Goal: Transaction & Acquisition: Purchase product/service

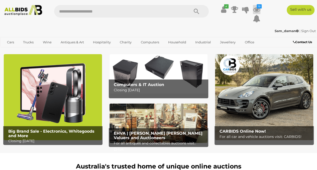
click at [257, 9] on icon at bounding box center [257, 9] width 8 height 9
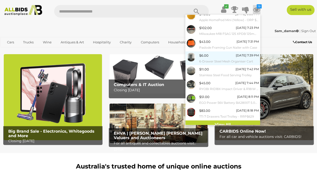
scroll to position [49, 0]
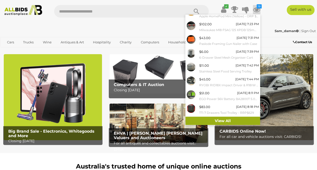
click at [221, 119] on link "View All" at bounding box center [222, 121] width 75 height 9
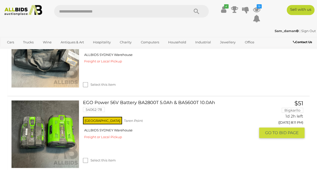
scroll to position [585, 0]
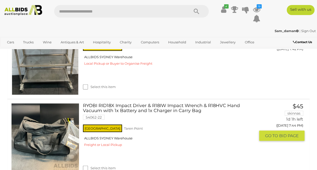
click at [184, 107] on link "RYOBI RID18X Impact Driver & R18IW Impact Wrench & R18HVC Hand Vacuum with 1x B…" at bounding box center [171, 113] width 169 height 21
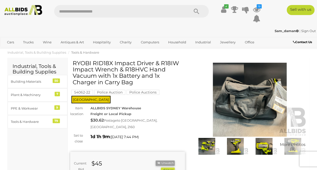
click at [203, 146] on img at bounding box center [207, 146] width 26 height 17
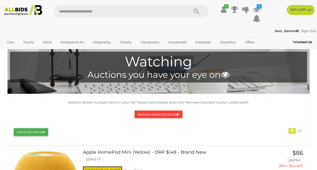
scroll to position [83, 0]
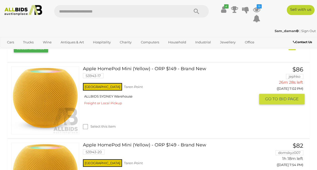
click at [141, 68] on link "Apple HomePod Mini (Yellow) - ORP $149 - Brand New 53943-17" at bounding box center [171, 74] width 169 height 16
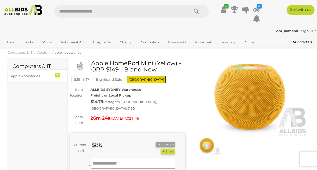
scroll to position [83, 0]
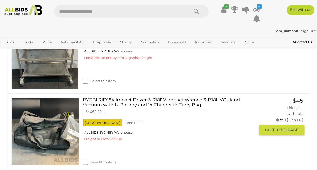
scroll to position [621, 0]
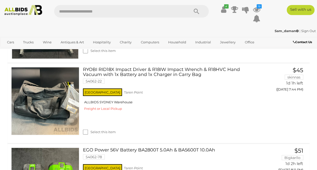
click at [117, 148] on link "EGO Power 56V Battery BA2800T 5.0Ah & BA5600T 10.0Ah 54062-78" at bounding box center [171, 156] width 169 height 16
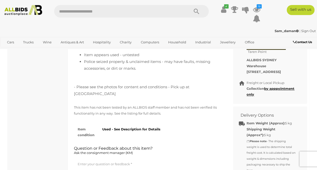
scroll to position [167, 0]
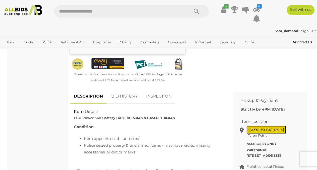
drag, startPoint x: 131, startPoint y: 86, endPoint x: 137, endPoint y: 85, distance: 5.6
click at [131, 89] on link "BID HISTORY" at bounding box center [125, 96] width 34 height 15
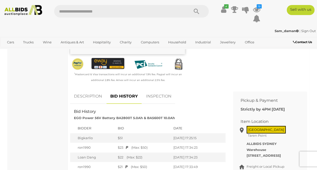
click at [151, 89] on link "INSPECTION" at bounding box center [158, 96] width 33 height 15
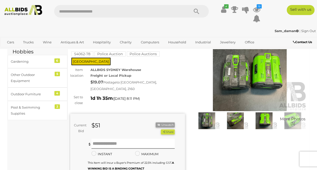
scroll to position [0, 0]
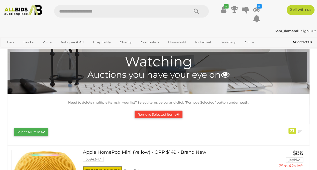
scroll to position [83, 0]
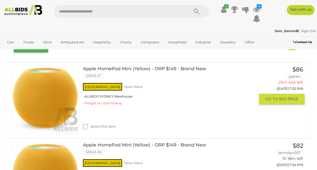
click at [165, 70] on link "Apple HomePod Mini (Yellow) - ORP $149 - Brand New 53943-17" at bounding box center [171, 74] width 169 height 16
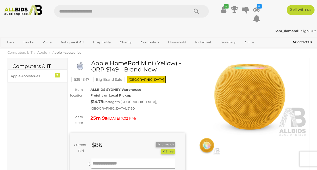
click at [206, 145] on img at bounding box center [207, 146] width 26 height 17
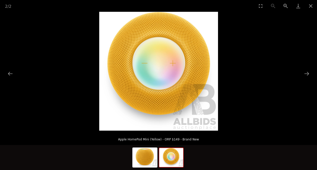
click at [173, 164] on img at bounding box center [171, 157] width 24 height 19
click at [152, 163] on img at bounding box center [145, 157] width 24 height 19
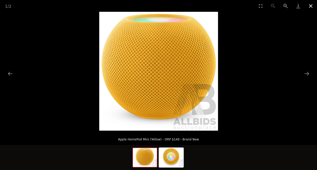
click at [310, 5] on button "Close gallery" at bounding box center [311, 6] width 13 height 12
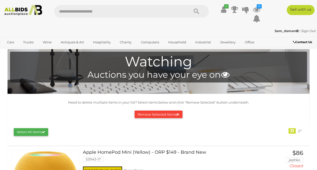
scroll to position [83, 0]
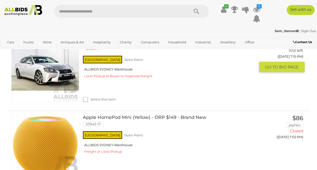
scroll to position [1504, 0]
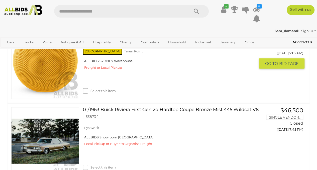
click at [69, 69] on link at bounding box center [45, 65] width 68 height 68
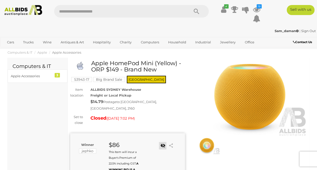
click at [163, 142] on link at bounding box center [163, 146] width 8 height 8
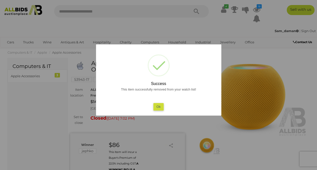
click at [256, 8] on div at bounding box center [158, 85] width 317 height 170
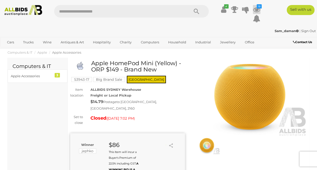
click at [258, 10] on icon at bounding box center [257, 9] width 8 height 9
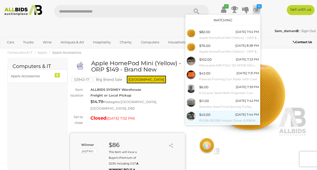
scroll to position [49, 0]
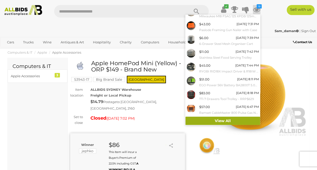
click at [216, 119] on link "View All" at bounding box center [222, 121] width 75 height 9
